Goal: Transaction & Acquisition: Purchase product/service

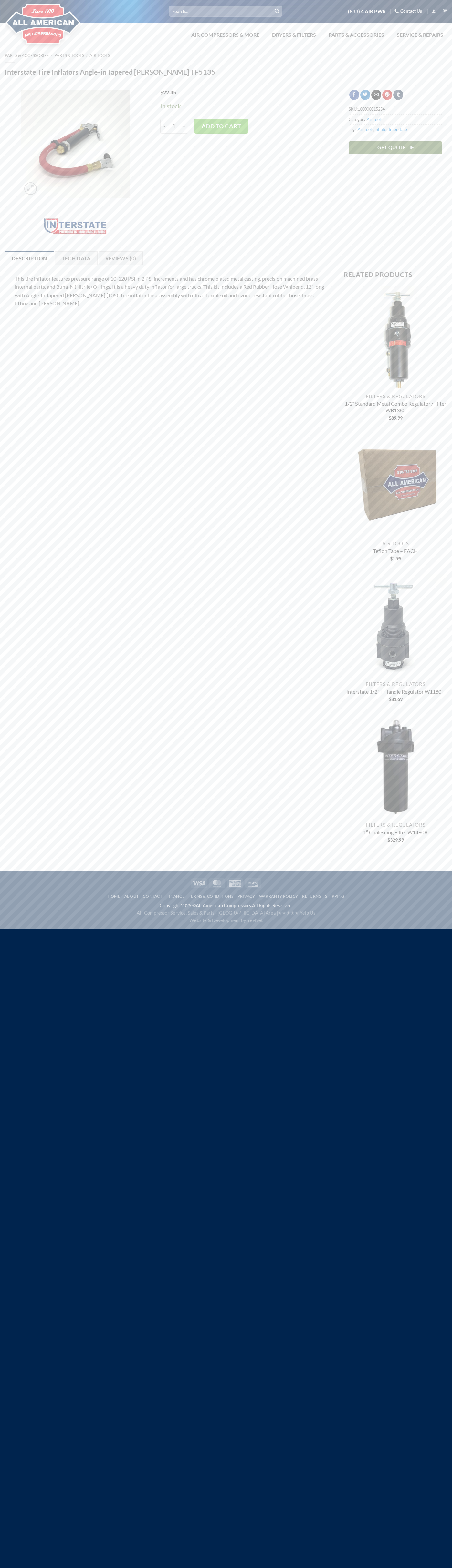
click at [409, 12] on link "Contact Us" at bounding box center [408, 11] width 27 height 10
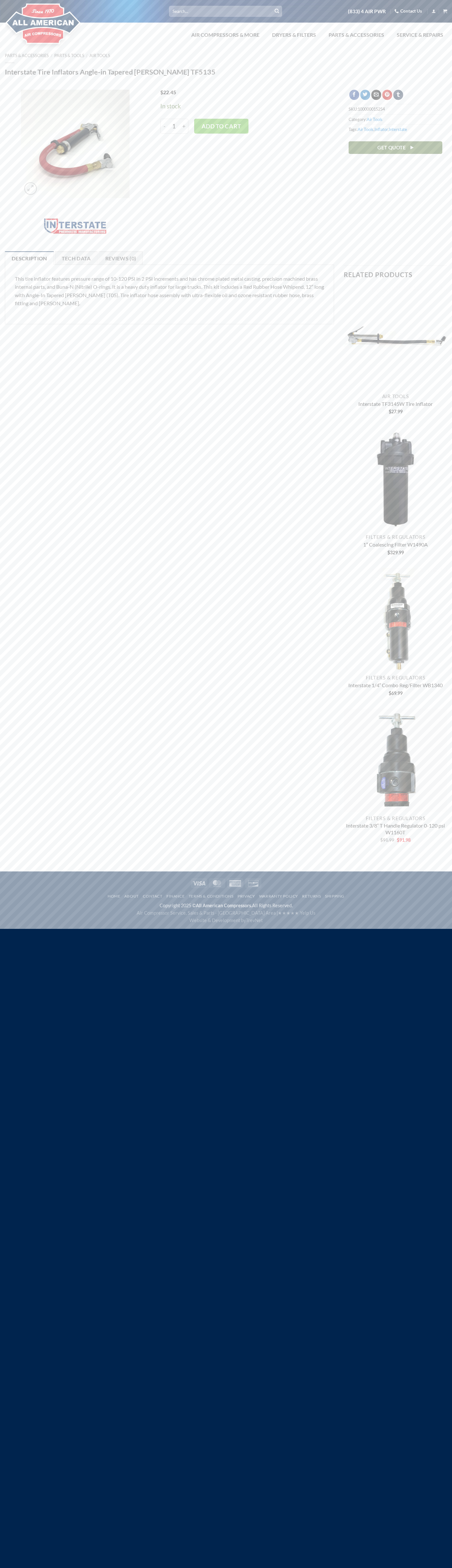
click at [221, 126] on button "Add to cart" at bounding box center [221, 126] width 54 height 15
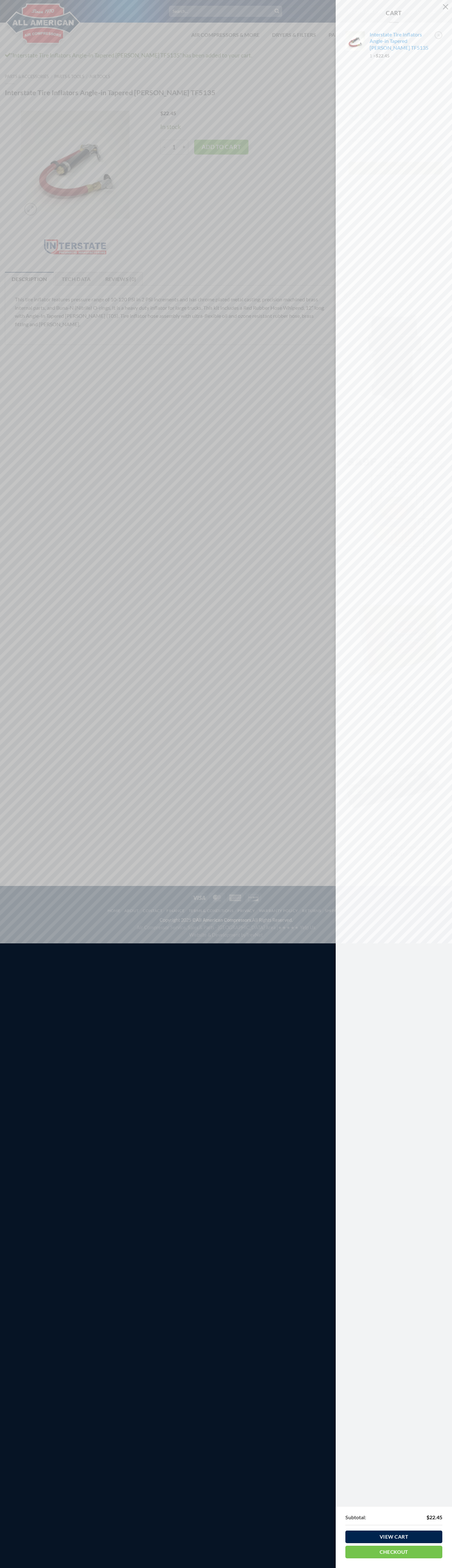
click at [394, 1552] on link "Checkout" at bounding box center [394, 1552] width 97 height 13
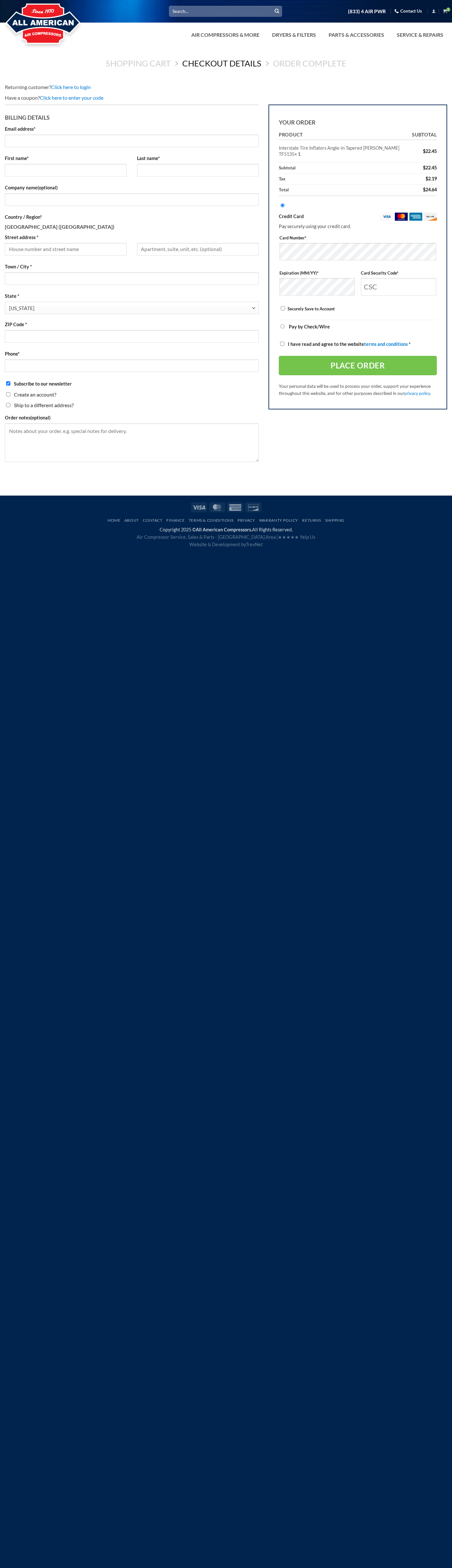
select select "CA"
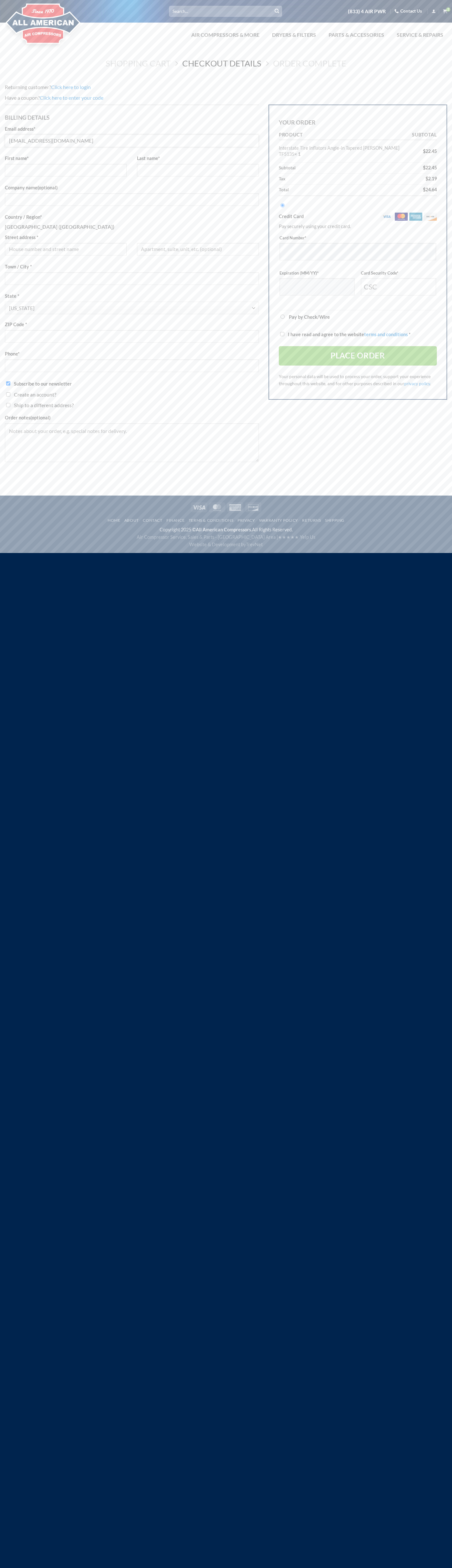
type input "johnsmith008@storebotmail.joonix.net"
type input "John"
type input "Smith"
type input "John Smith"
type input "4021 Vernon Avenue"
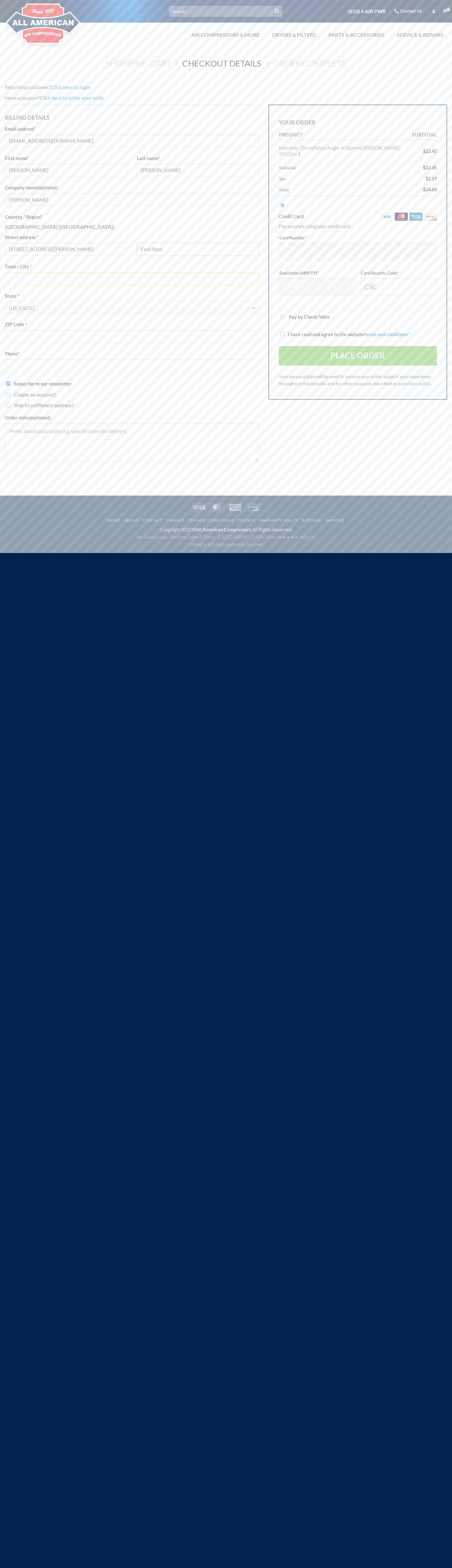
type input "First floor"
type input "st. louis park"
click at [132, 308] on span "California" at bounding box center [130, 308] width 242 height 13
select select "MN"
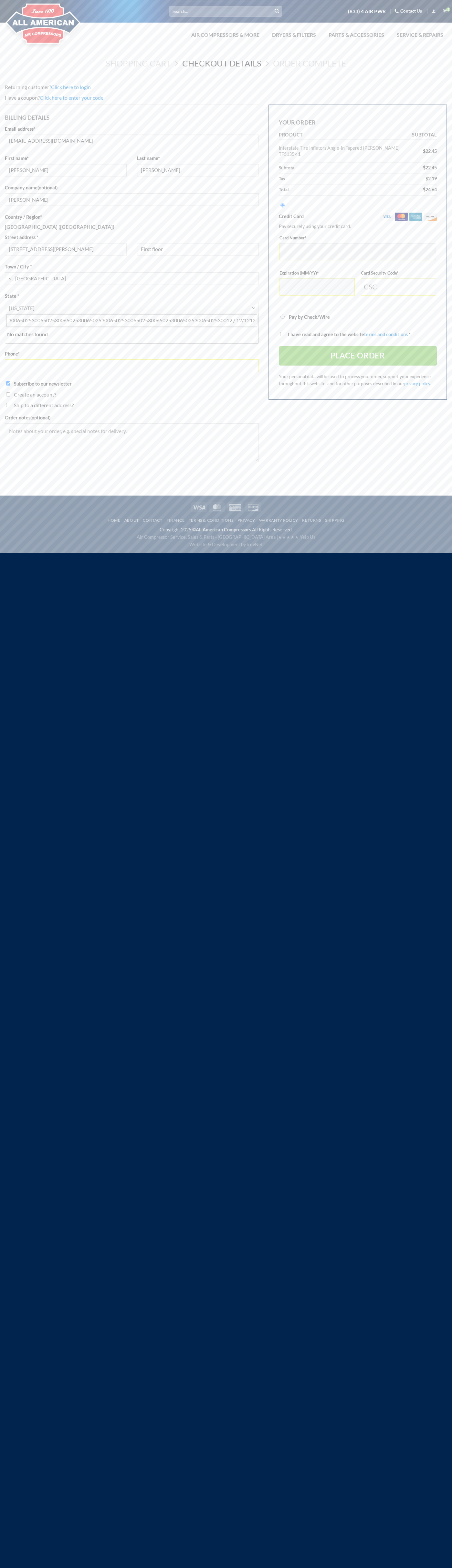
type input "5454545454545465025300650253006502530065025300650253006502530065025300650253006…"
click at [282, 332] on input "I have read and agree to the website terms and conditions *" at bounding box center [282, 334] width 4 height 4
checkbox input "true"
type input "55416"
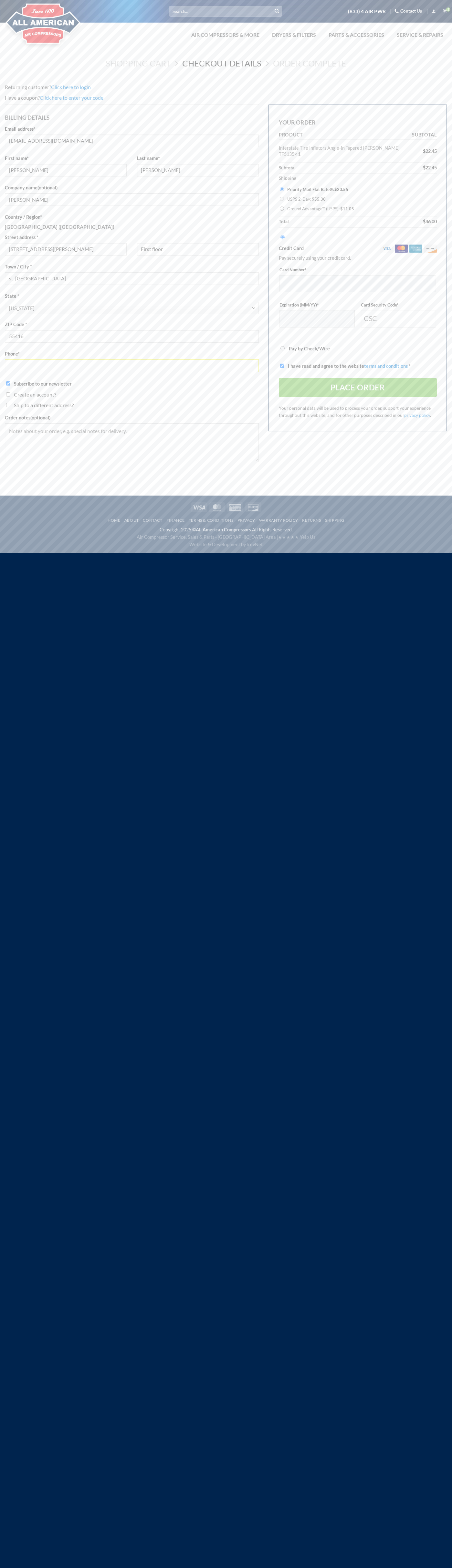
click at [281, 206] on input "Ground Advantage™ (USPS): $ 11.05" at bounding box center [281, 208] width 4 height 4
radio input "true"
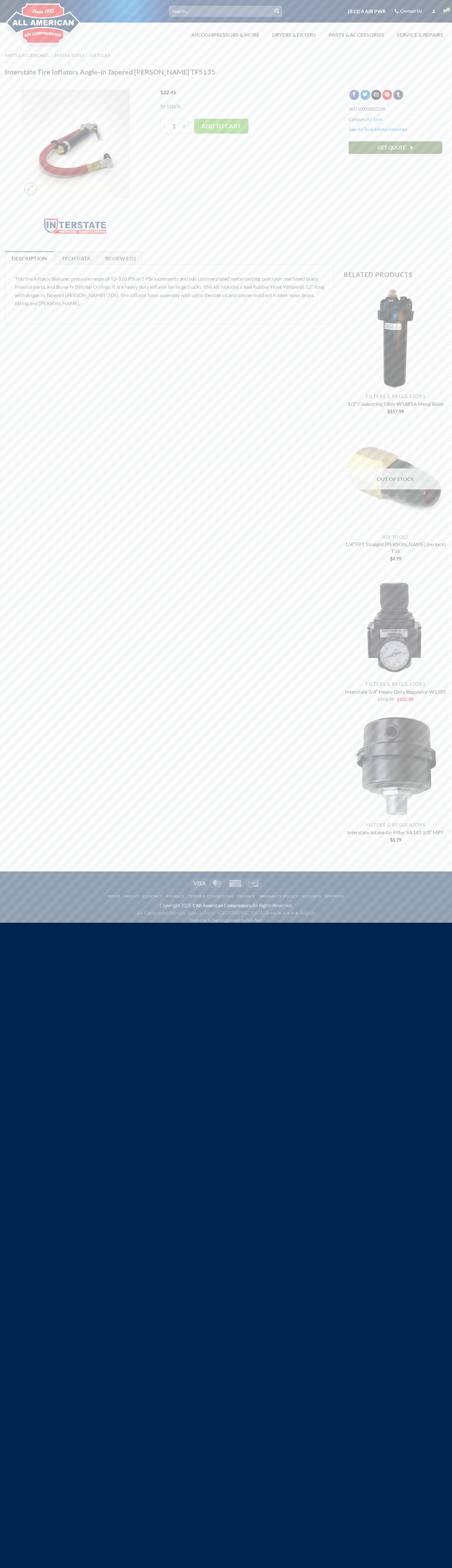
click at [445, 12] on icon "View cart" at bounding box center [445, 11] width 4 height 5
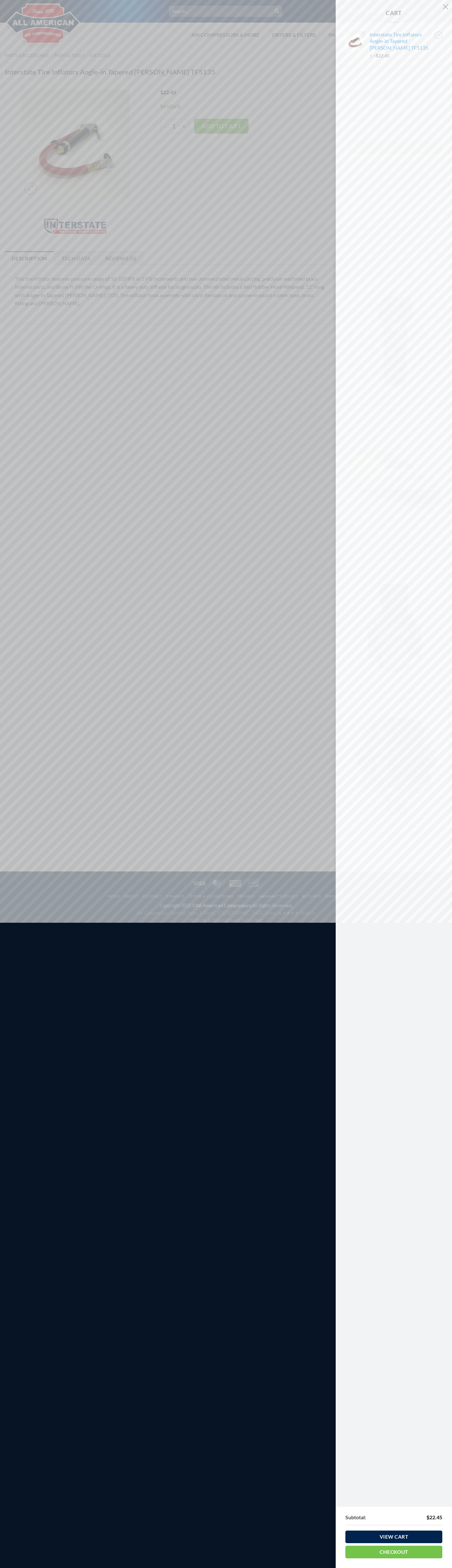
click at [438, 35] on link "×" at bounding box center [438, 35] width 8 height 8
